Goal: Task Accomplishment & Management: Complete application form

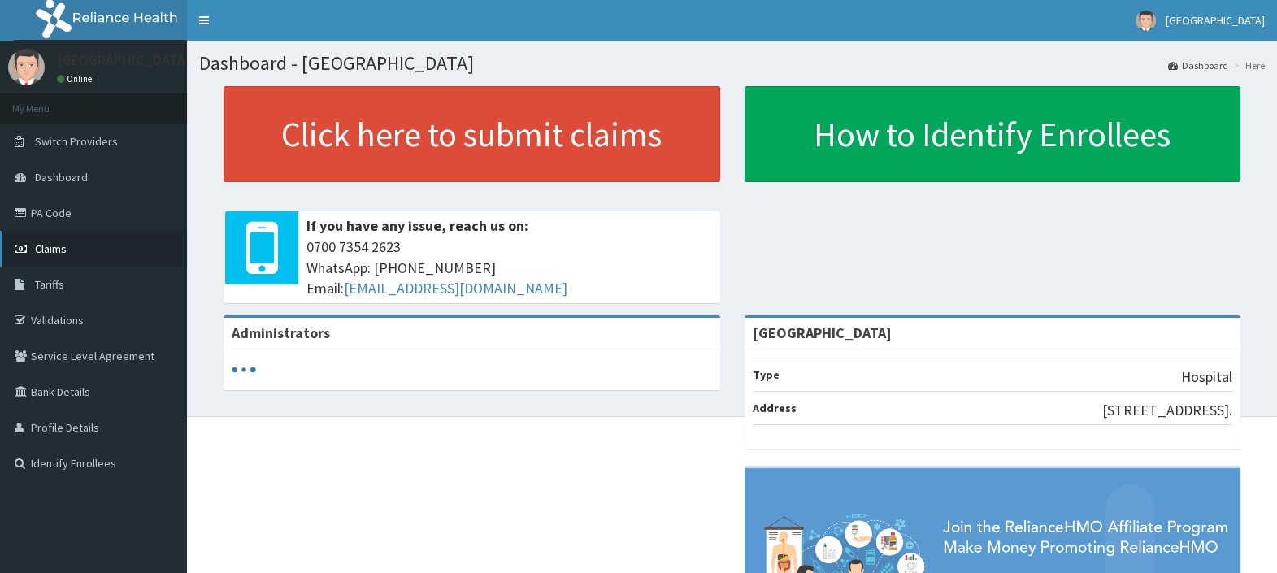
click at [69, 254] on link "Claims" at bounding box center [93, 249] width 187 height 36
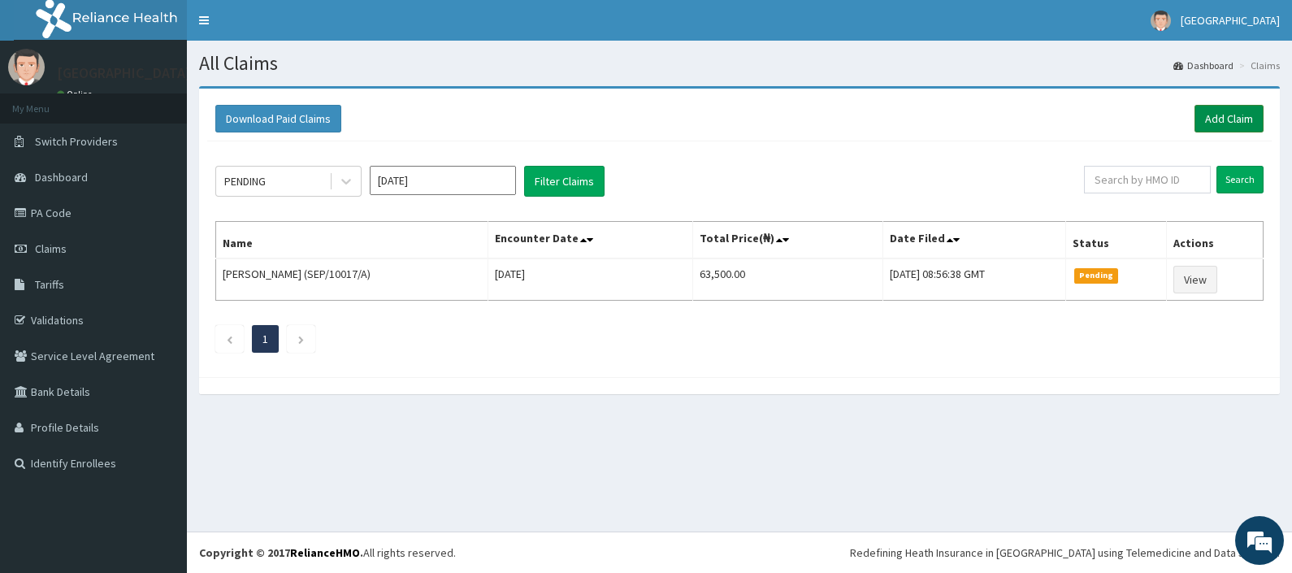
click at [1219, 114] on link "Add Claim" at bounding box center [1229, 119] width 69 height 28
